Goal: Task Accomplishment & Management: Manage account settings

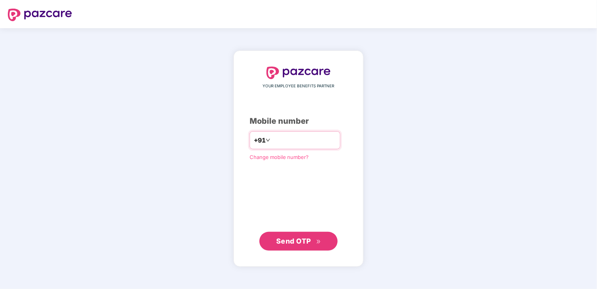
type input "**********"
click at [298, 238] on span "Send OTP" at bounding box center [293, 240] width 35 height 8
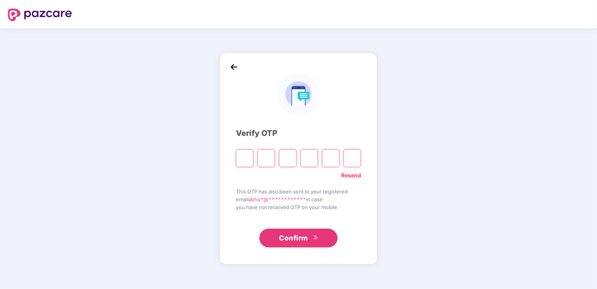
type input "*"
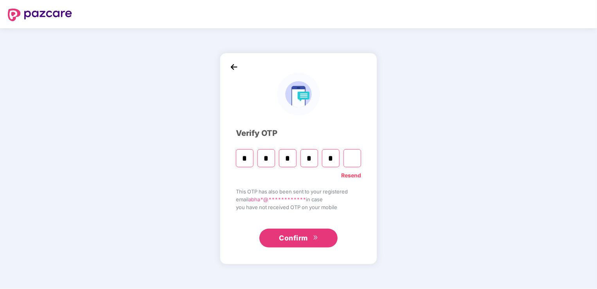
type input "*"
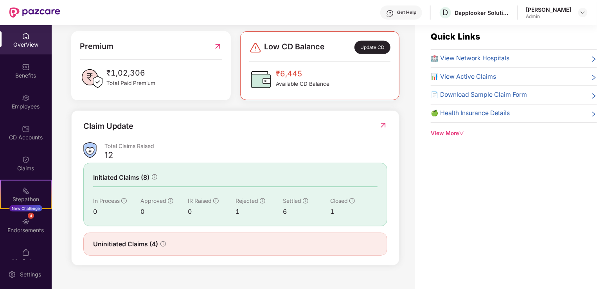
scroll to position [25, 0]
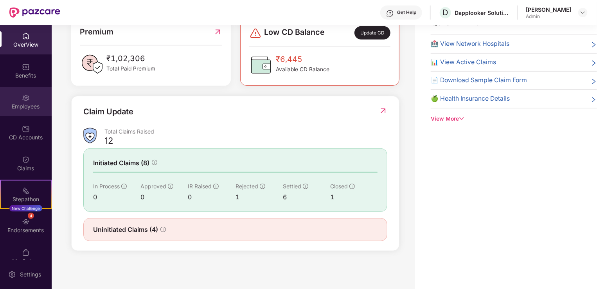
click at [27, 106] on div "Employees" at bounding box center [26, 106] width 52 height 8
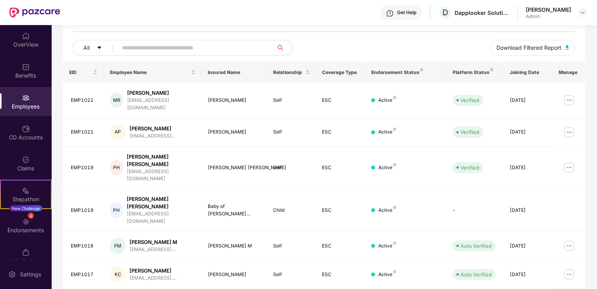
scroll to position [84, 0]
